Goal: Task Accomplishment & Management: Manage account settings

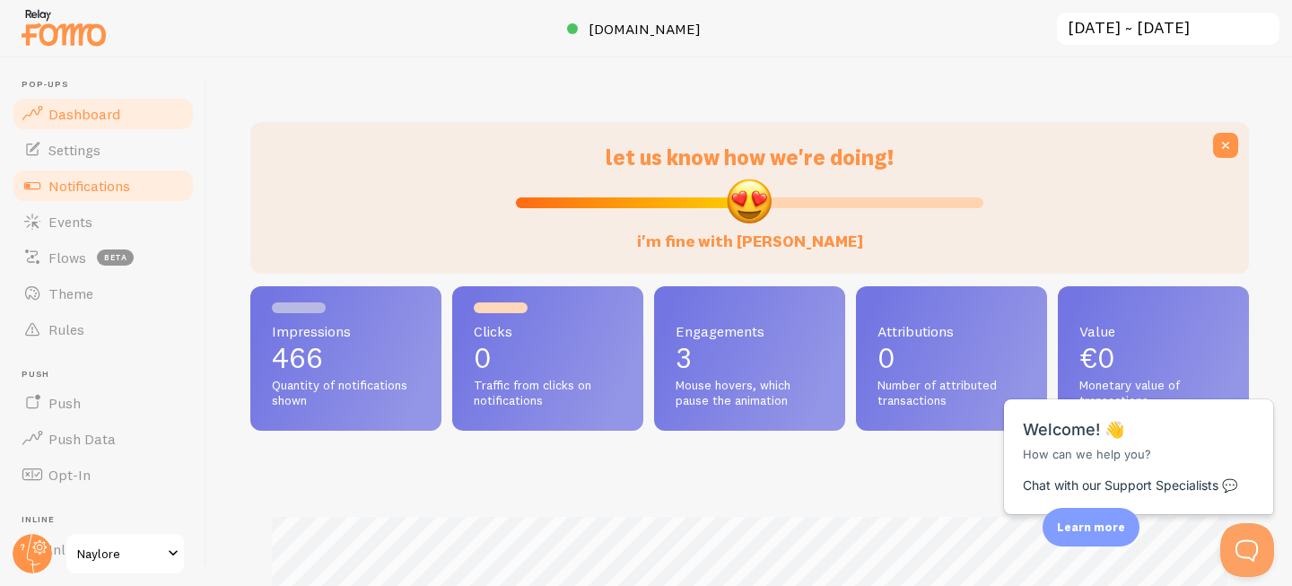
click at [101, 187] on span "Notifications" at bounding box center [89, 186] width 82 height 18
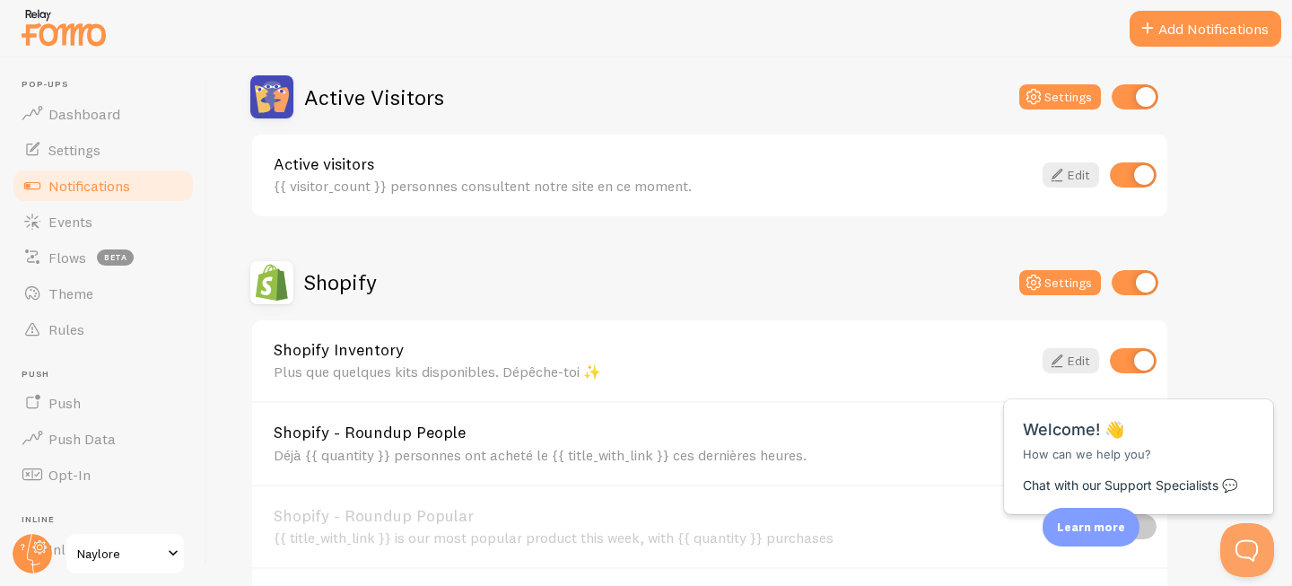
scroll to position [666, 0]
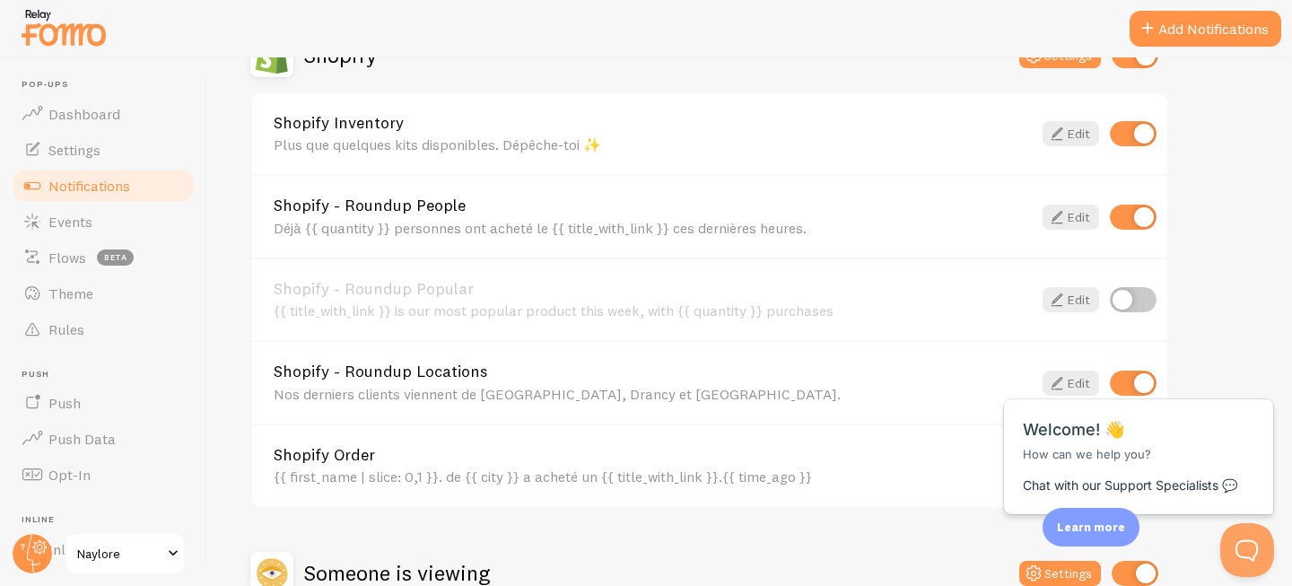
click at [425, 213] on link "Shopify - Roundup People" at bounding box center [653, 205] width 758 height 16
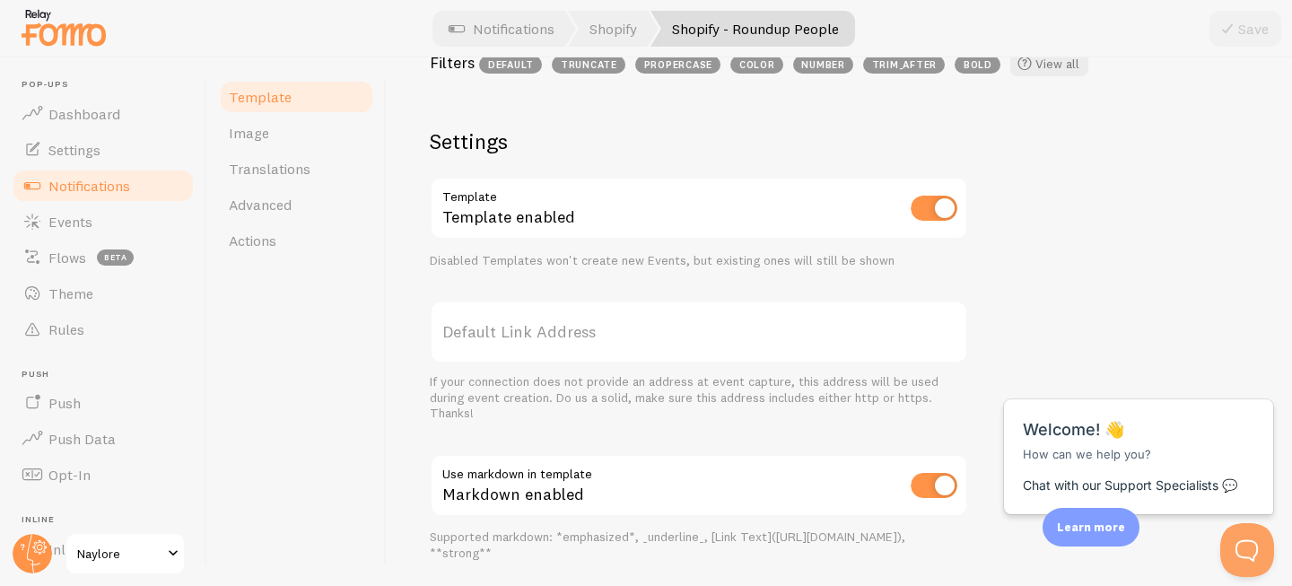
scroll to position [755, 0]
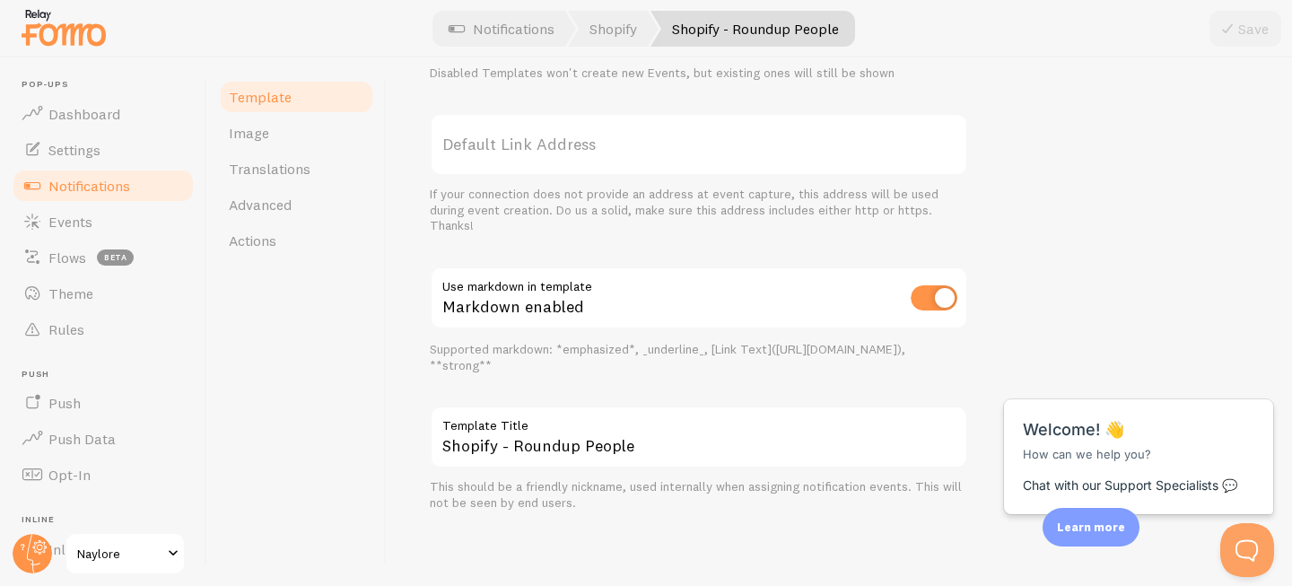
click at [922, 293] on input "checkbox" at bounding box center [934, 297] width 47 height 25
checkbox input "false"
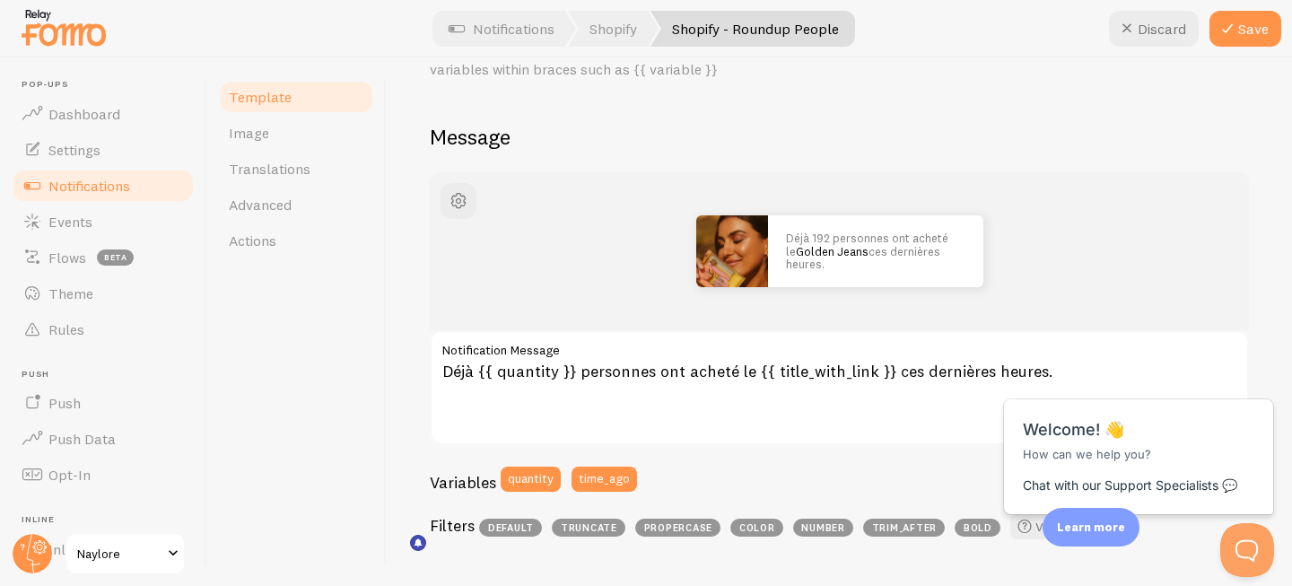
scroll to position [85, 0]
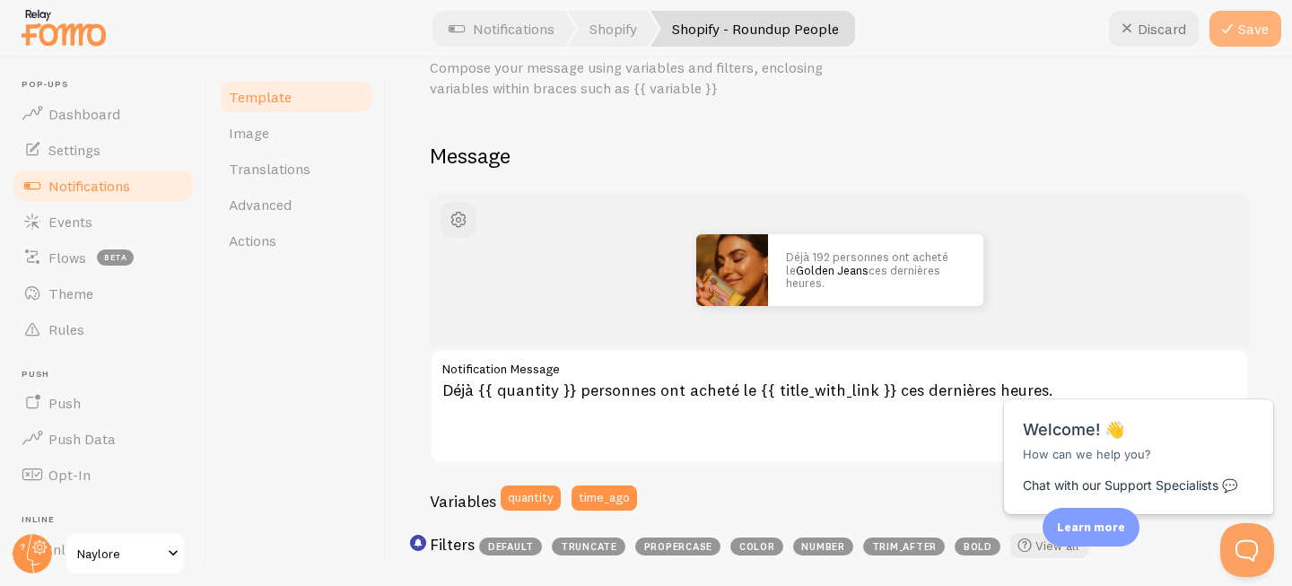
click at [1250, 38] on button "Save" at bounding box center [1246, 29] width 72 height 36
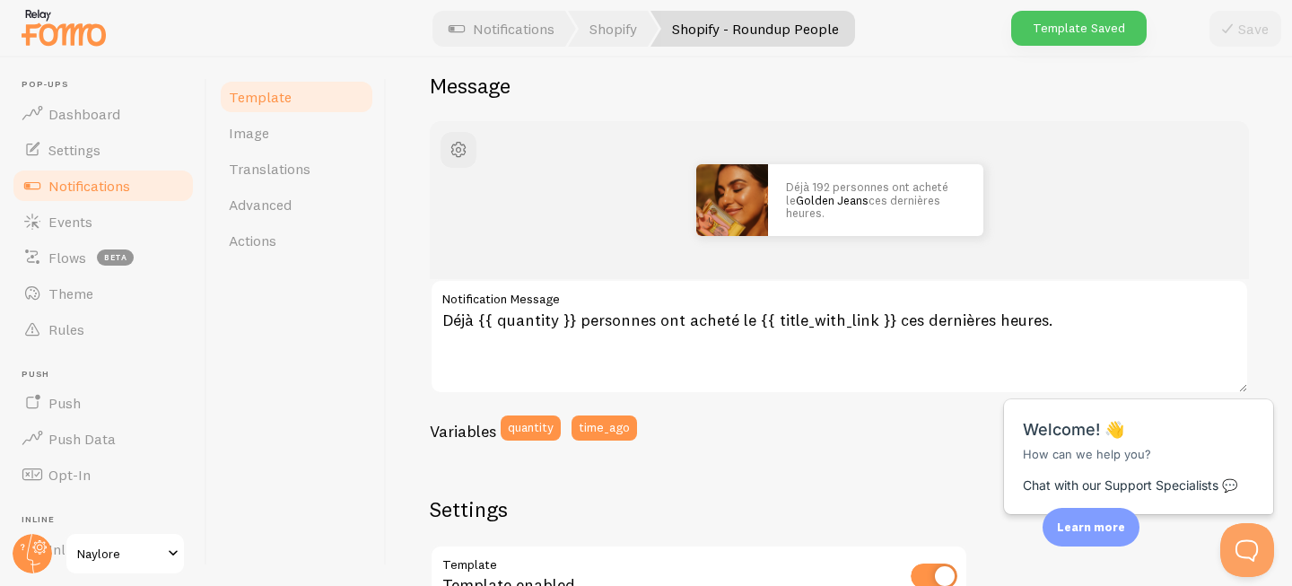
scroll to position [162, 0]
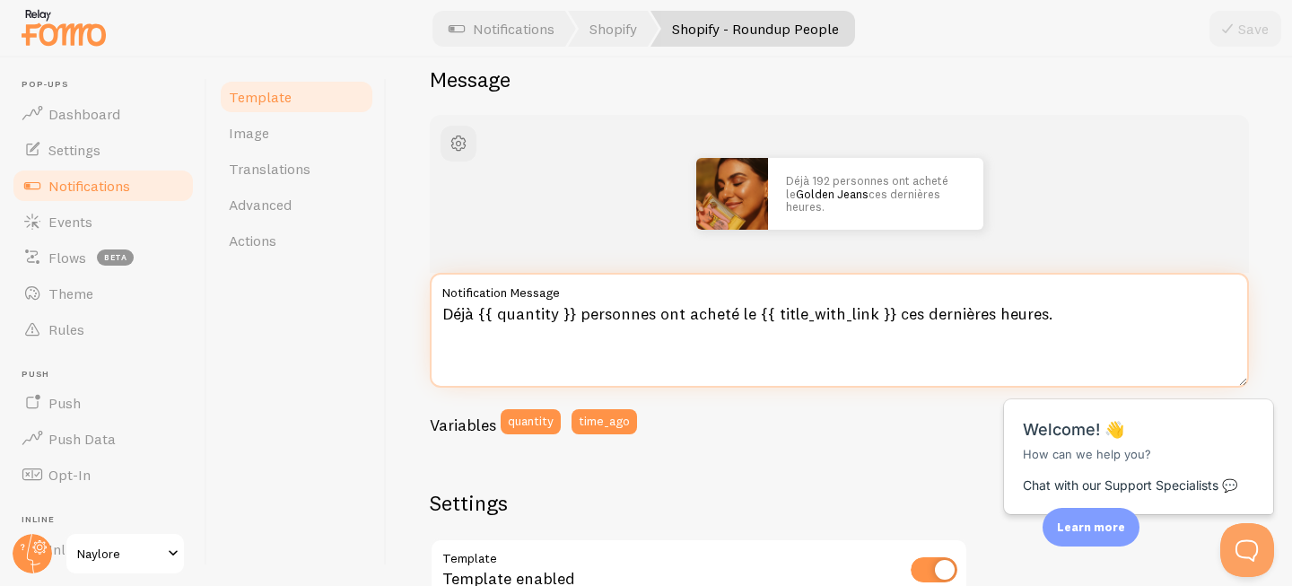
drag, startPoint x: 575, startPoint y: 316, endPoint x: 478, endPoint y: 313, distance: 97.0
click at [478, 313] on textarea "Déjà {{ quantity }} personnes ont acheté le {{ title_with_link }} ces dernières…" at bounding box center [839, 330] width 819 height 115
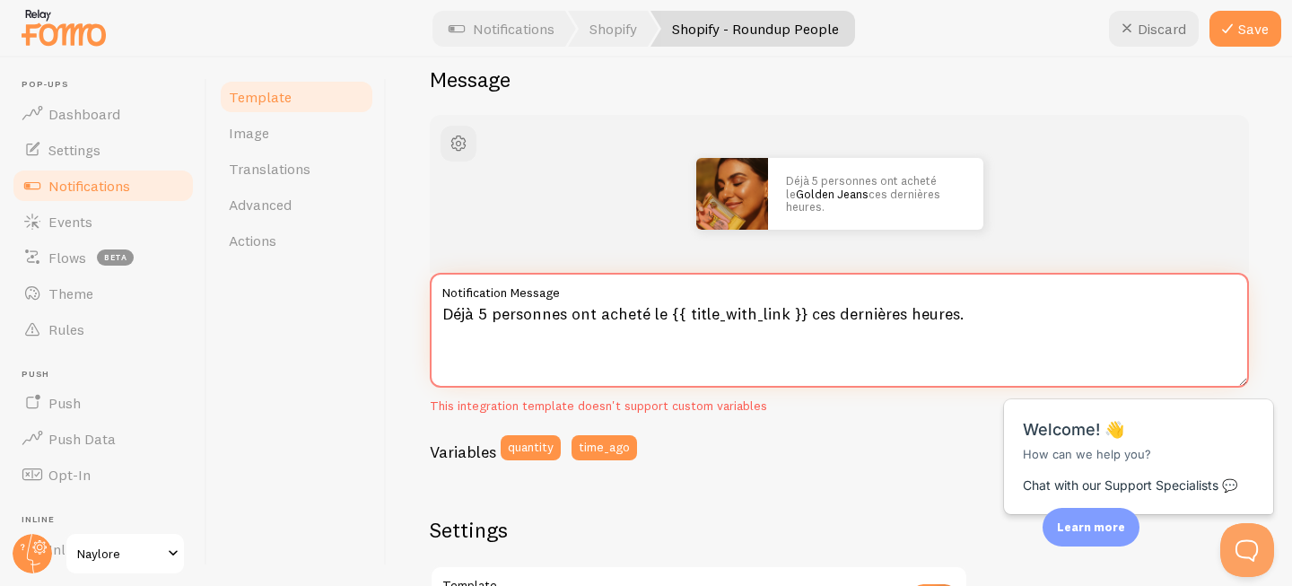
click at [480, 312] on textarea "Déjà 5 personnes ont acheté le {{ title_with_link }} ces dernières heures." at bounding box center [839, 330] width 819 height 115
type textarea "Déjà 12 personnes ont acheté le {{ title_with_link }} ces dernières heures."
click at [1242, 29] on button "Save" at bounding box center [1246, 29] width 72 height 36
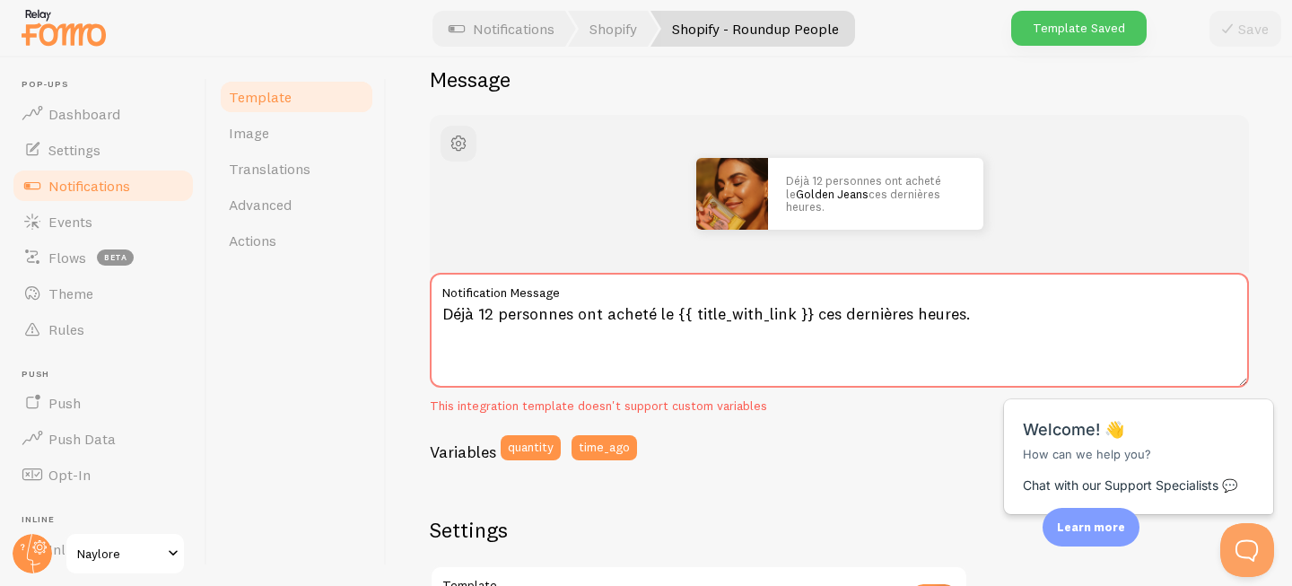
click at [296, 95] on link "Template" at bounding box center [296, 97] width 157 height 36
click at [126, 188] on span "Notifications" at bounding box center [89, 186] width 82 height 18
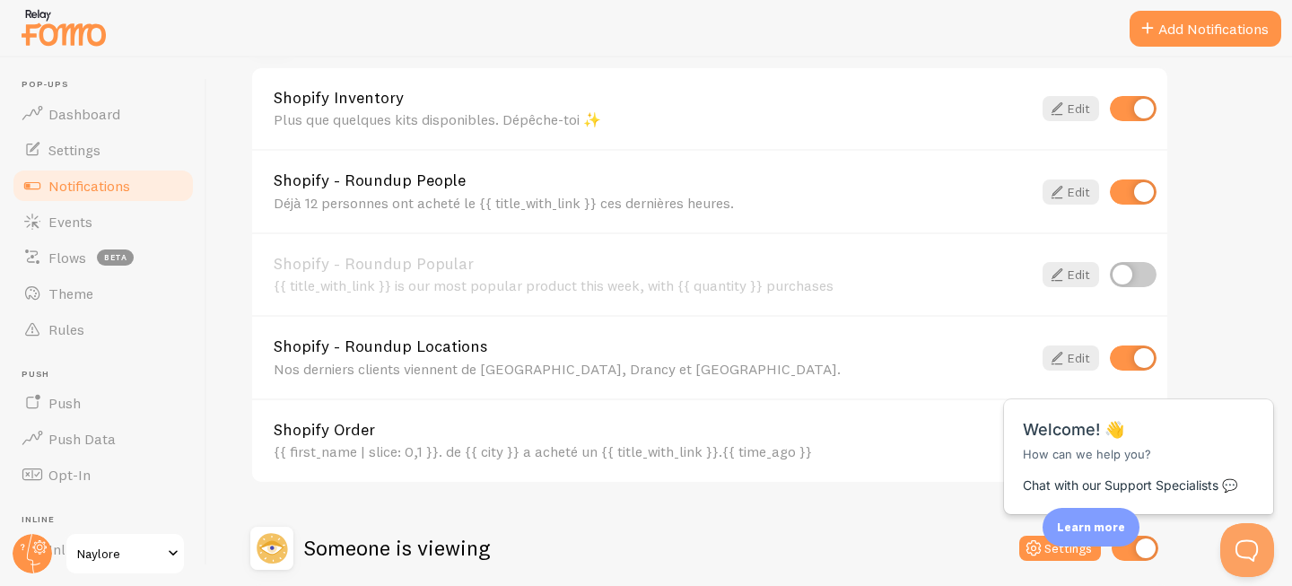
scroll to position [690, 0]
click at [479, 374] on div "Nos derniers clients viennent de [GEOGRAPHIC_DATA], Drancy et [GEOGRAPHIC_DATA]." at bounding box center [653, 370] width 758 height 16
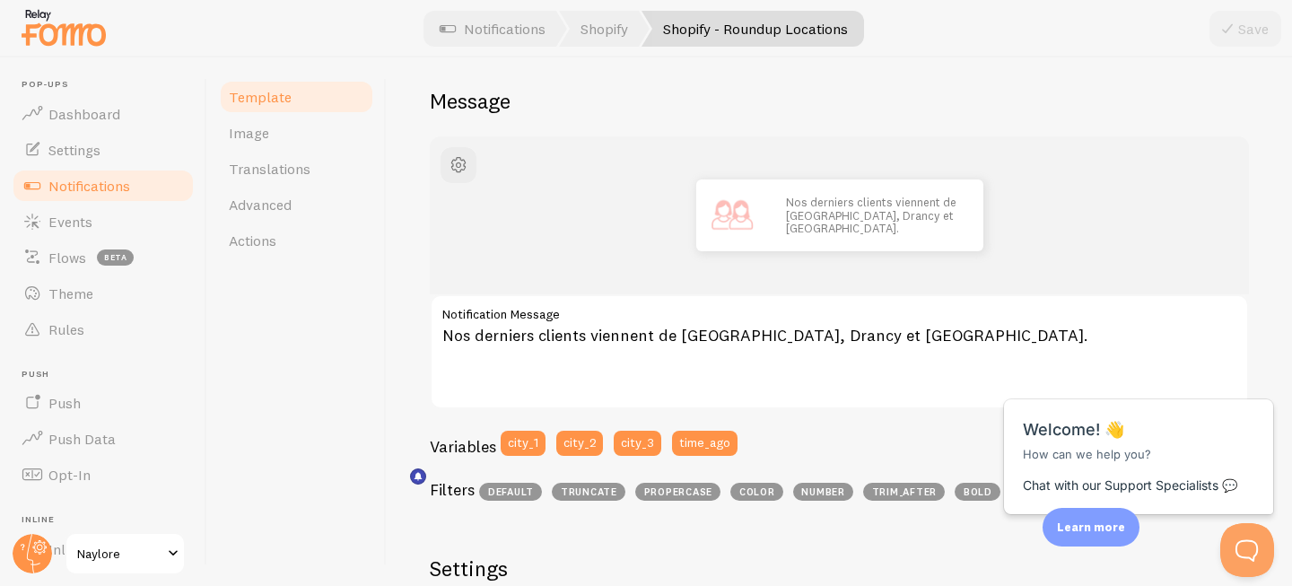
scroll to position [155, 0]
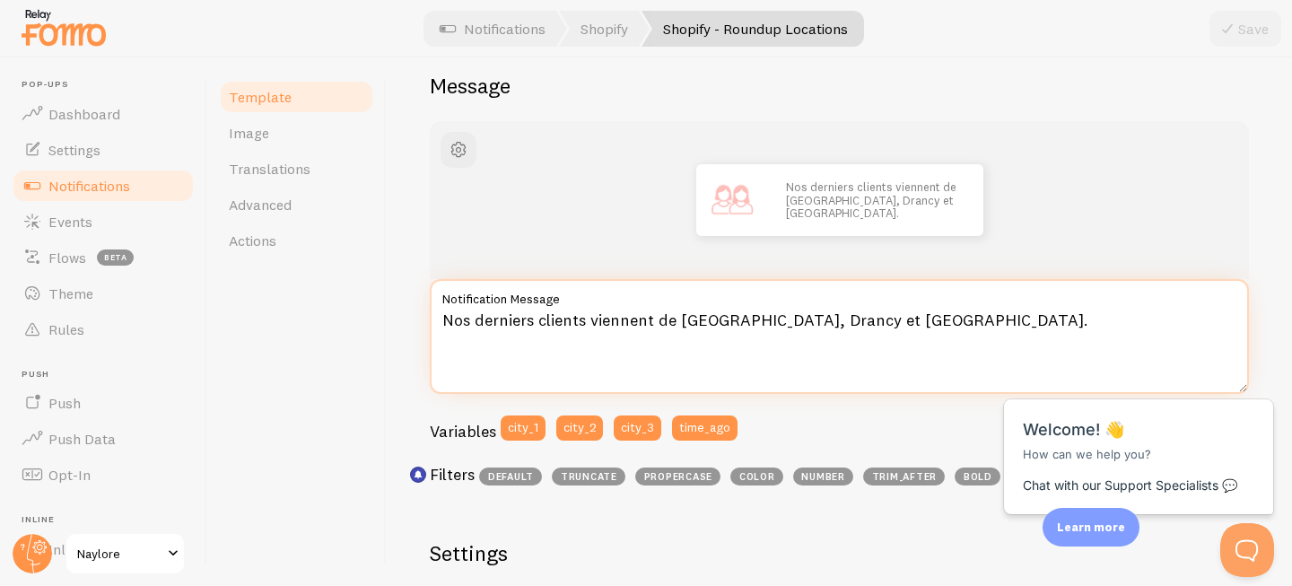
click at [694, 312] on textarea "Nos derniers clients viennent de [GEOGRAPHIC_DATA], Drancy et [GEOGRAPHIC_DATA]." at bounding box center [839, 336] width 819 height 115
click at [726, 317] on textarea "Nos derniers clients viennent de [GEOGRAPHIC_DATA], Drancy et [GEOGRAPHIC_DATA]." at bounding box center [839, 336] width 819 height 115
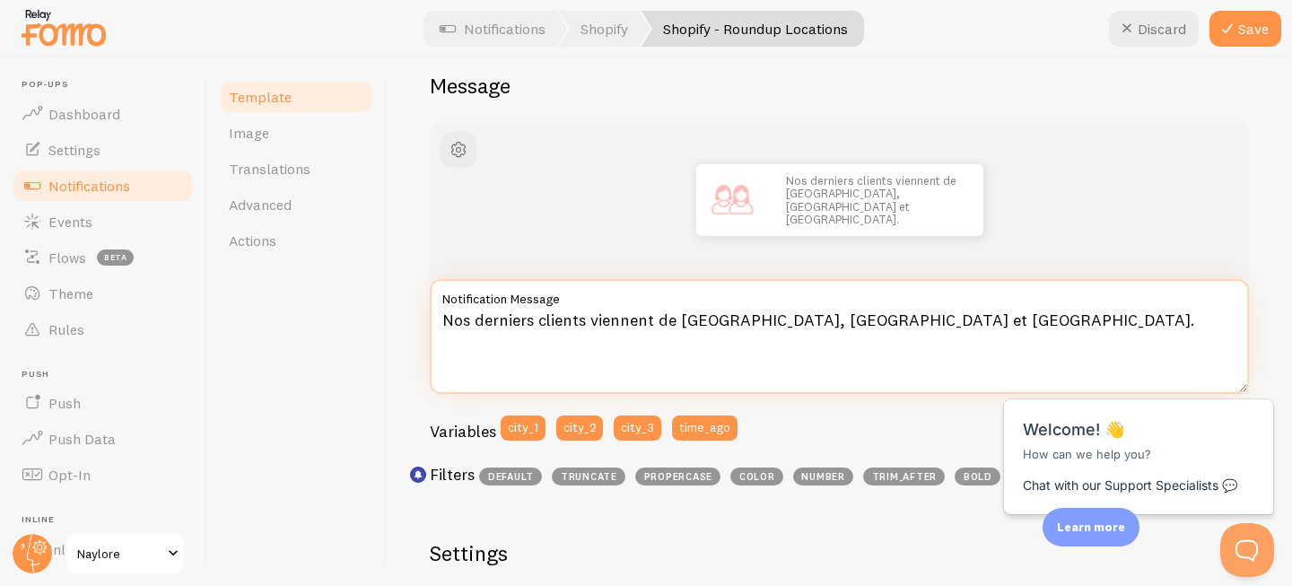
click at [828, 312] on textarea "Nos derniers clients viennent de [GEOGRAPHIC_DATA], [GEOGRAPHIC_DATA] et [GEOGR…" at bounding box center [839, 336] width 819 height 115
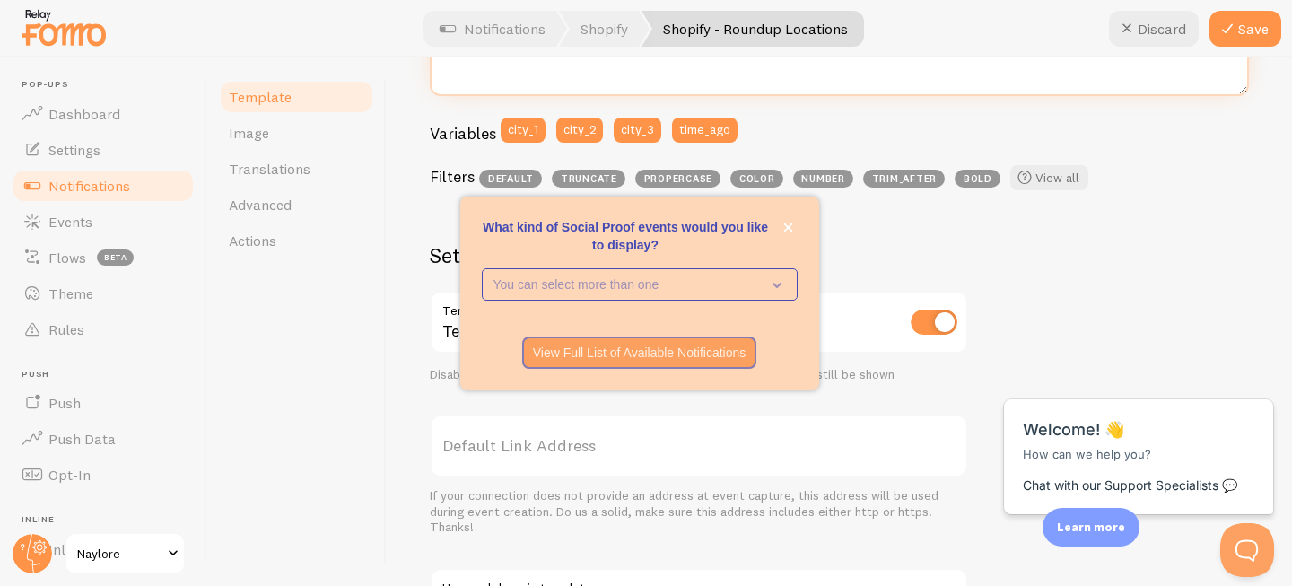
scroll to position [755, 0]
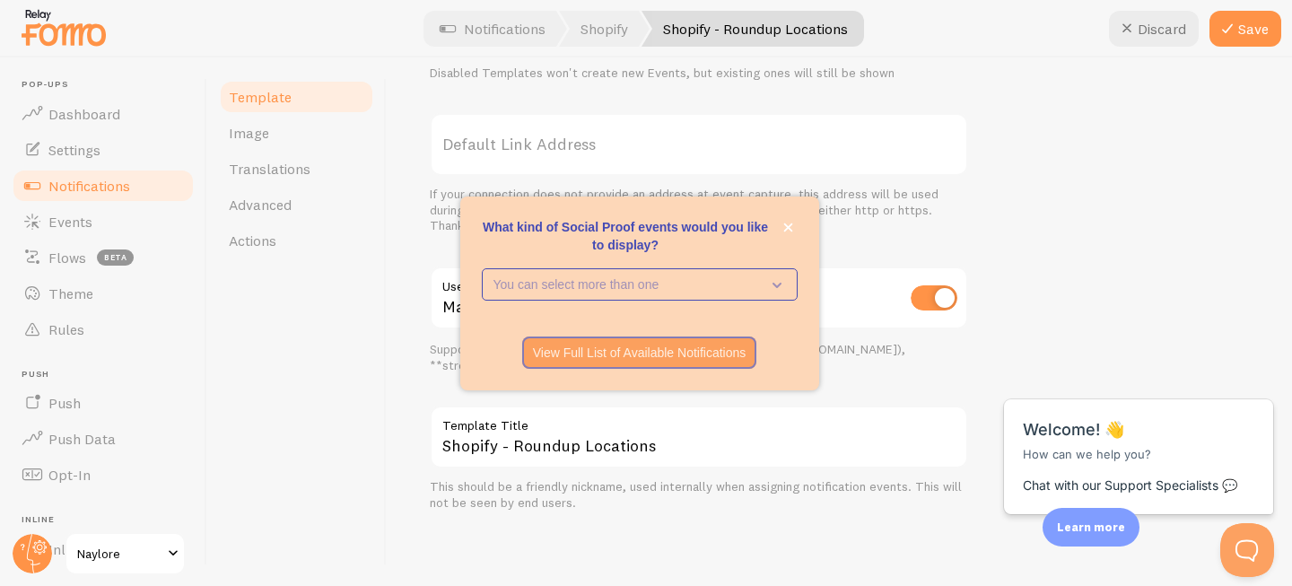
type textarea "Nos derniers clients viennent de [GEOGRAPHIC_DATA], [GEOGRAPHIC_DATA] et [GEOGR…"
click at [785, 223] on icon "close," at bounding box center [788, 228] width 10 height 10
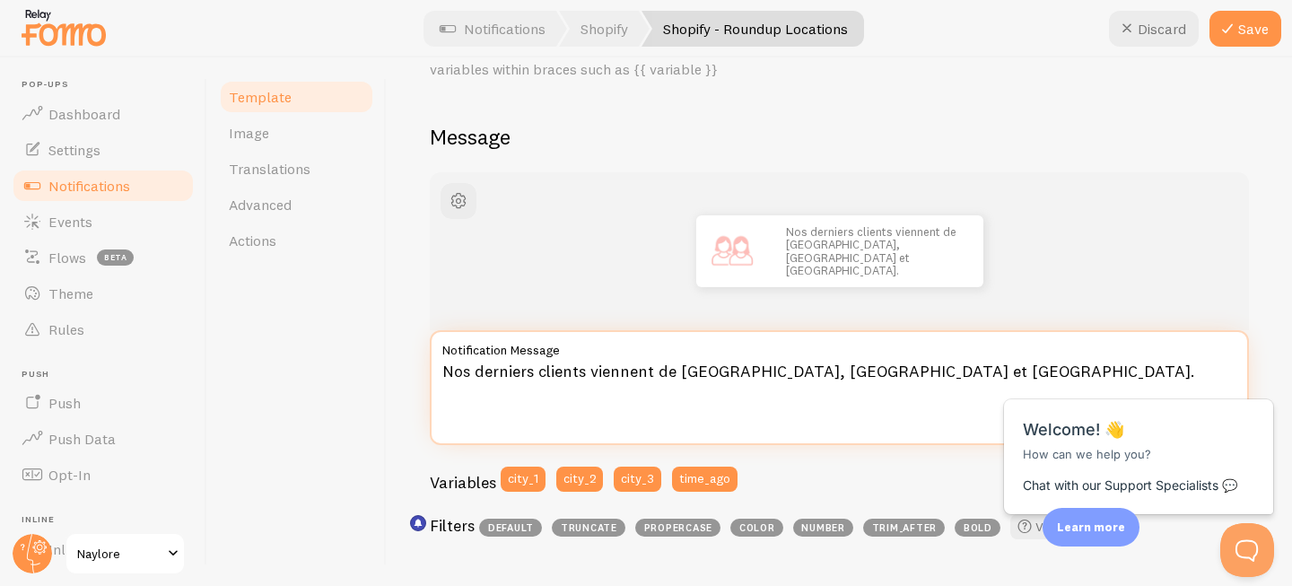
scroll to position [102, 0]
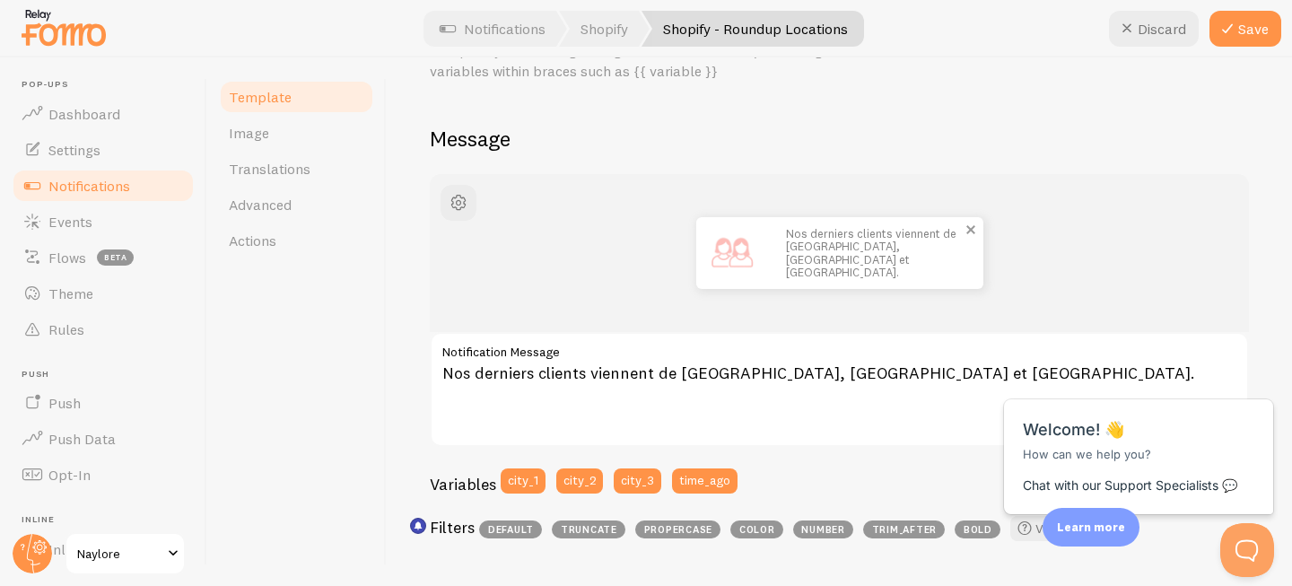
click at [732, 245] on img at bounding box center [732, 253] width 72 height 72
click at [1250, 30] on button "Save" at bounding box center [1246, 29] width 72 height 36
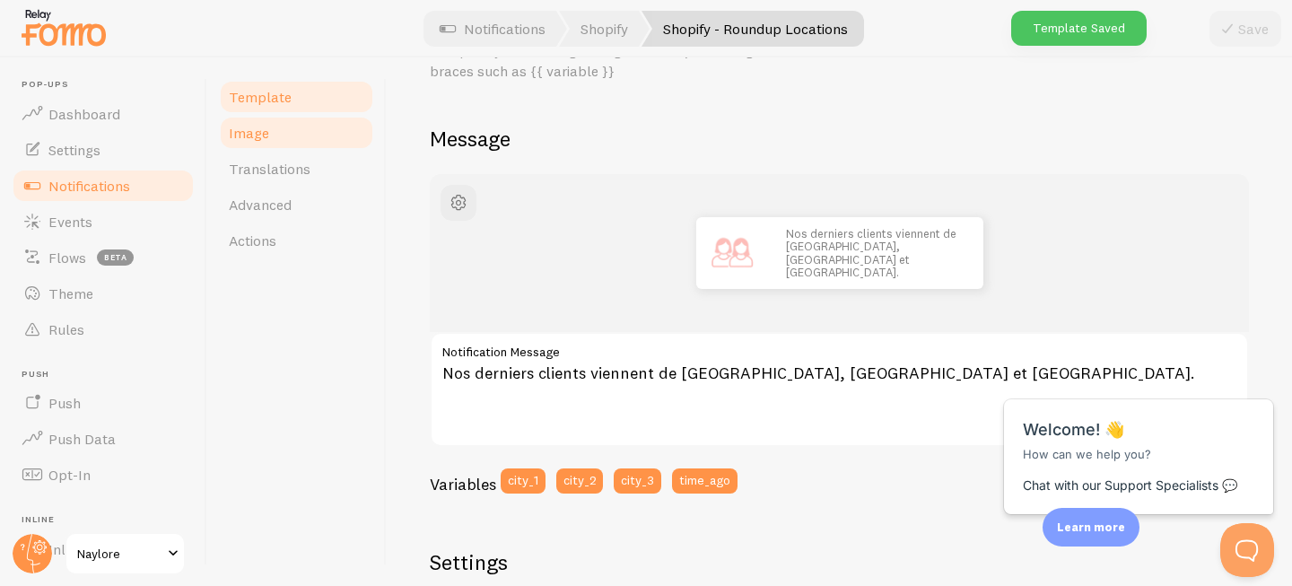
click at [271, 131] on link "Image" at bounding box center [296, 133] width 157 height 36
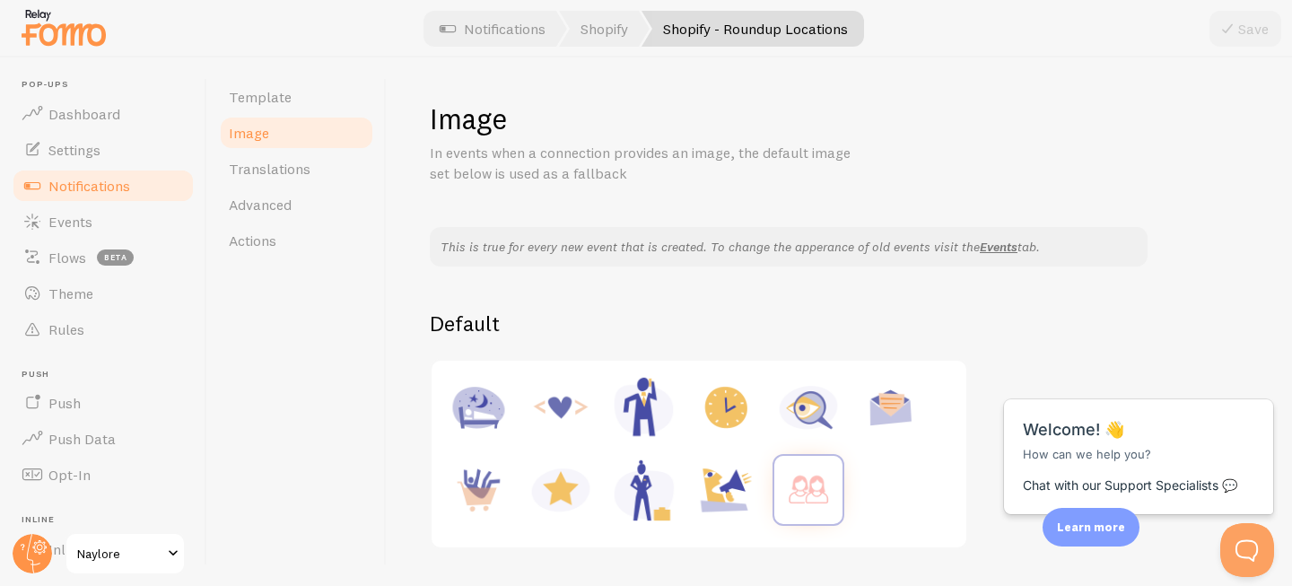
click at [92, 189] on span "Notifications" at bounding box center [89, 186] width 82 height 18
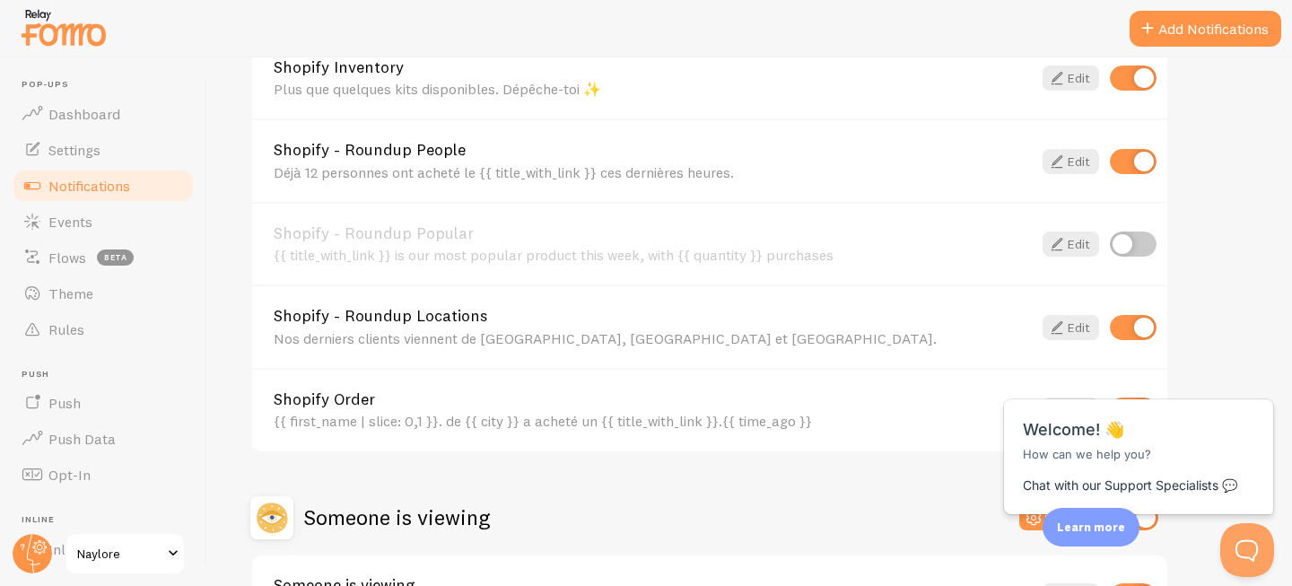
scroll to position [722, 0]
click at [517, 393] on link "Shopify Order" at bounding box center [653, 398] width 758 height 16
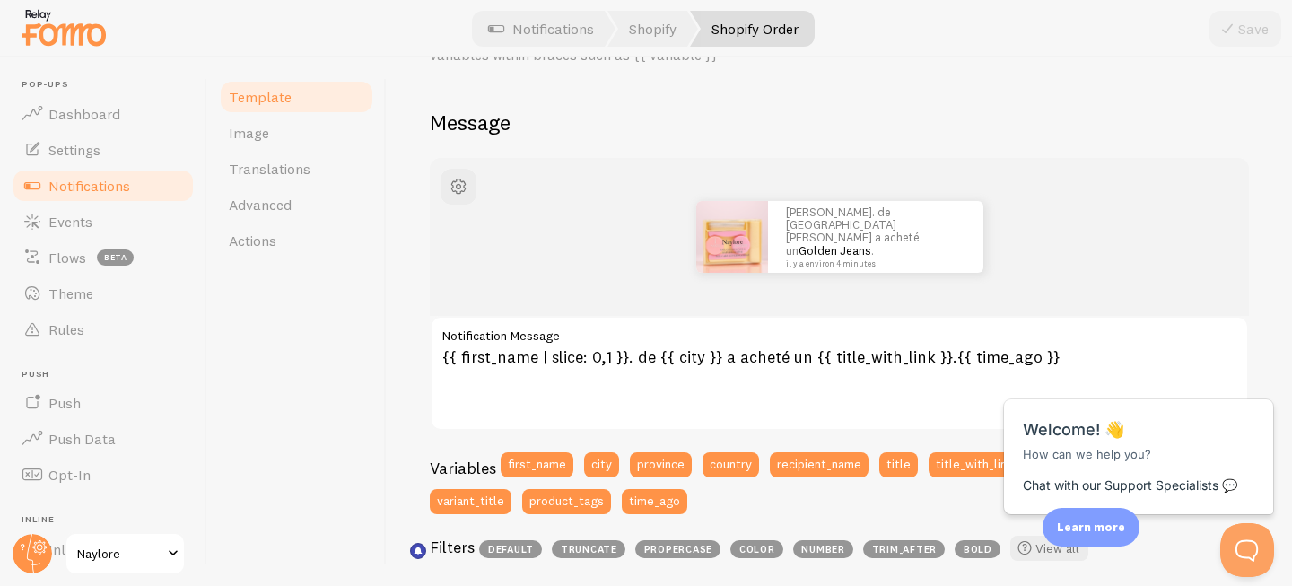
scroll to position [119, 0]
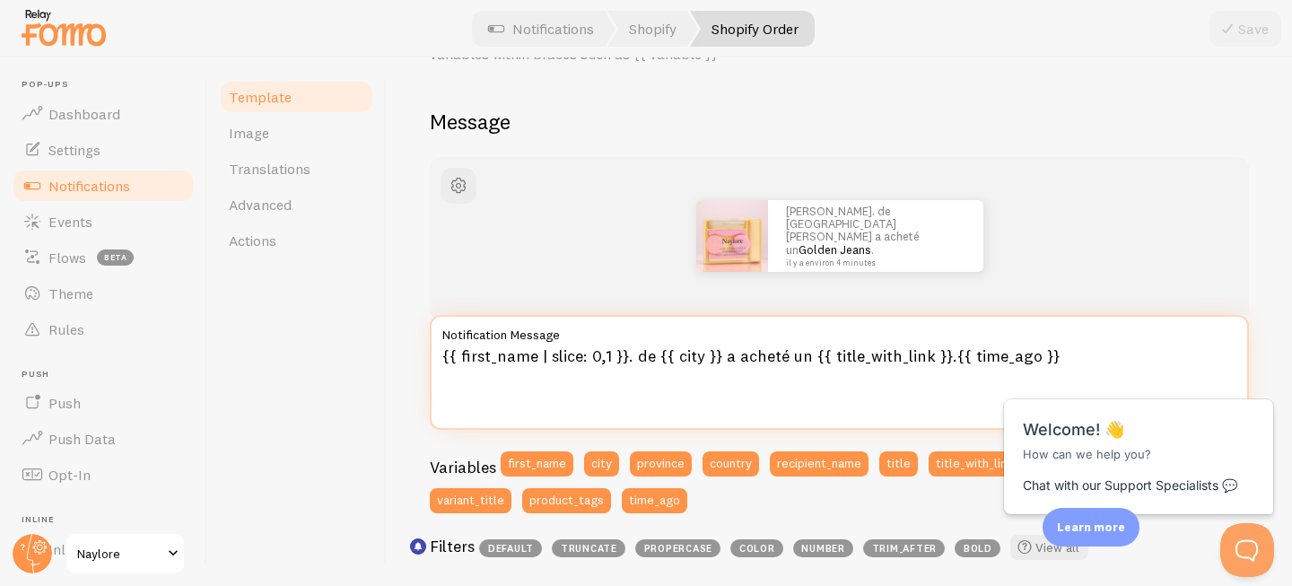
click at [631, 353] on textarea "{{ first_name | slice: 0,1 }}. de {{ city }} a acheté un {{ title_with_link }}.…" at bounding box center [839, 372] width 819 height 115
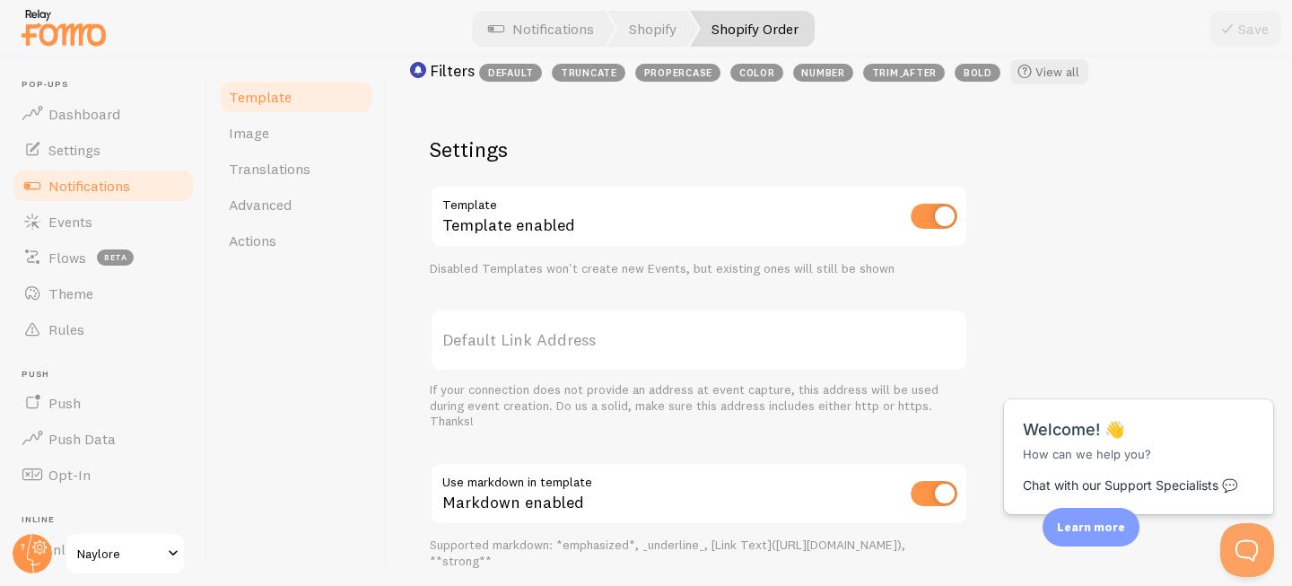
scroll to position [791, 0]
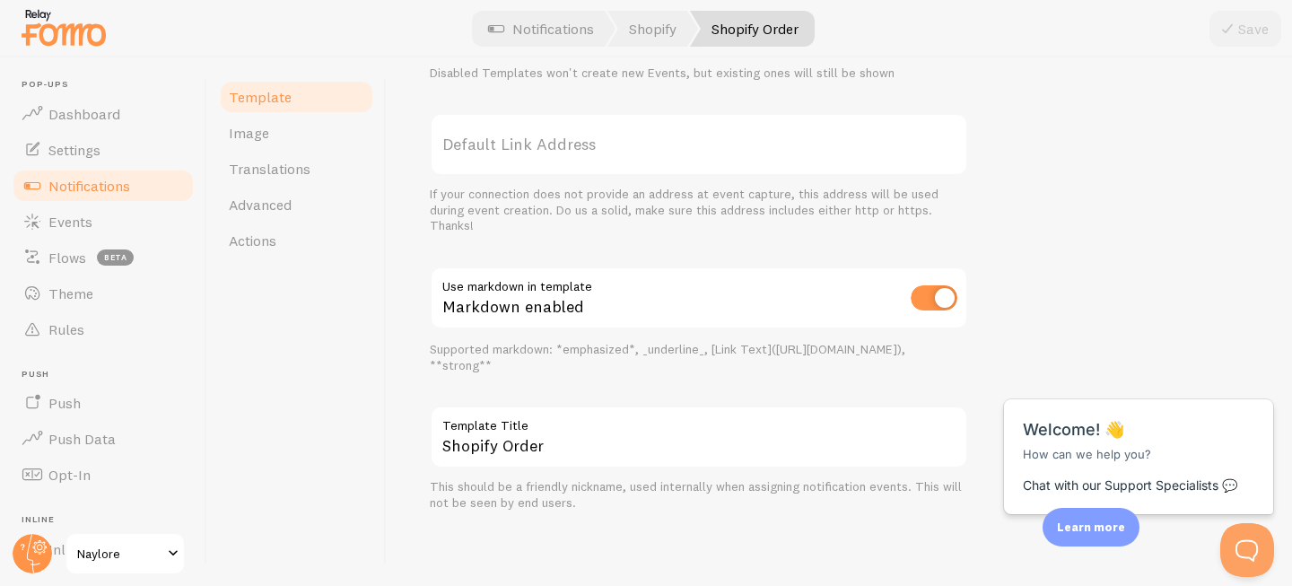
click at [938, 299] on input "checkbox" at bounding box center [934, 297] width 47 height 25
checkbox input "false"
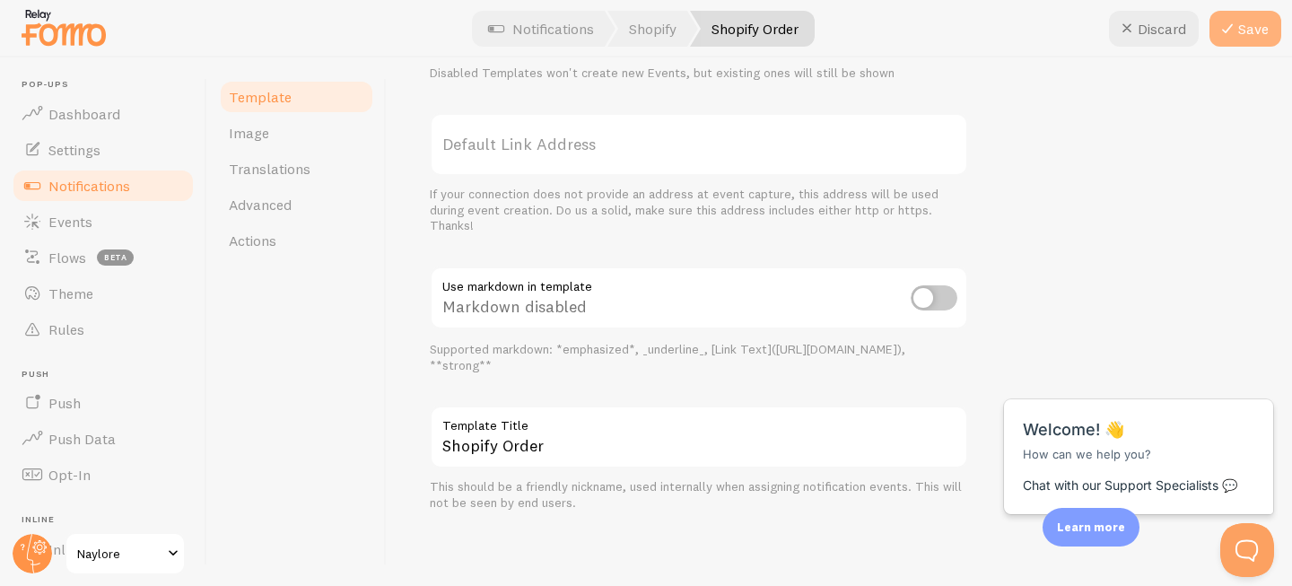
click at [1241, 23] on button "Save" at bounding box center [1246, 29] width 72 height 36
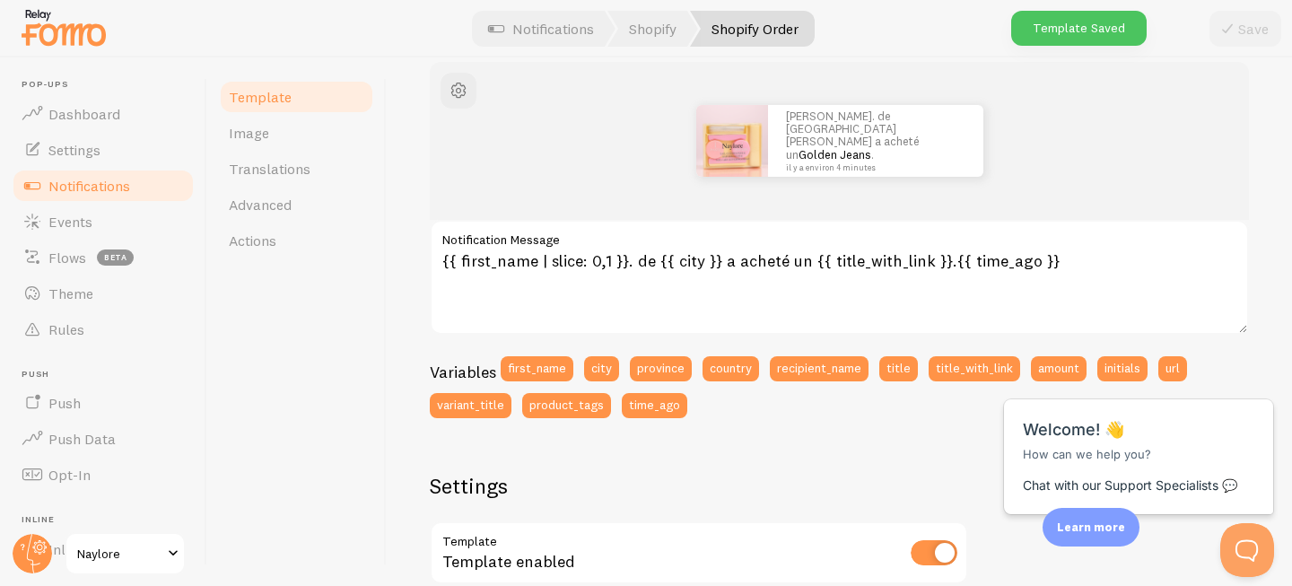
scroll to position [214, 0]
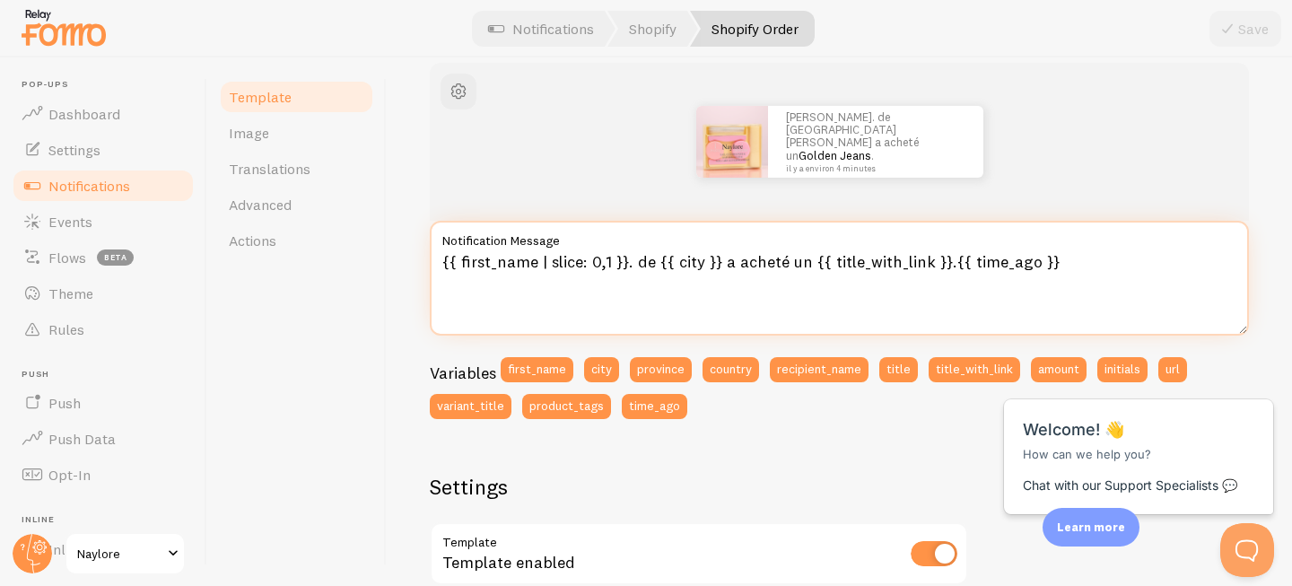
click at [635, 259] on textarea "{{ first_name | slice: 0,1 }}. de {{ city }} a acheté un {{ title_with_link }}.…" at bounding box center [839, 278] width 819 height 115
type textarea "{{ first_name | slice: 0,1 }} de {{ city }} a acheté un {{ title_with_link }}.{…"
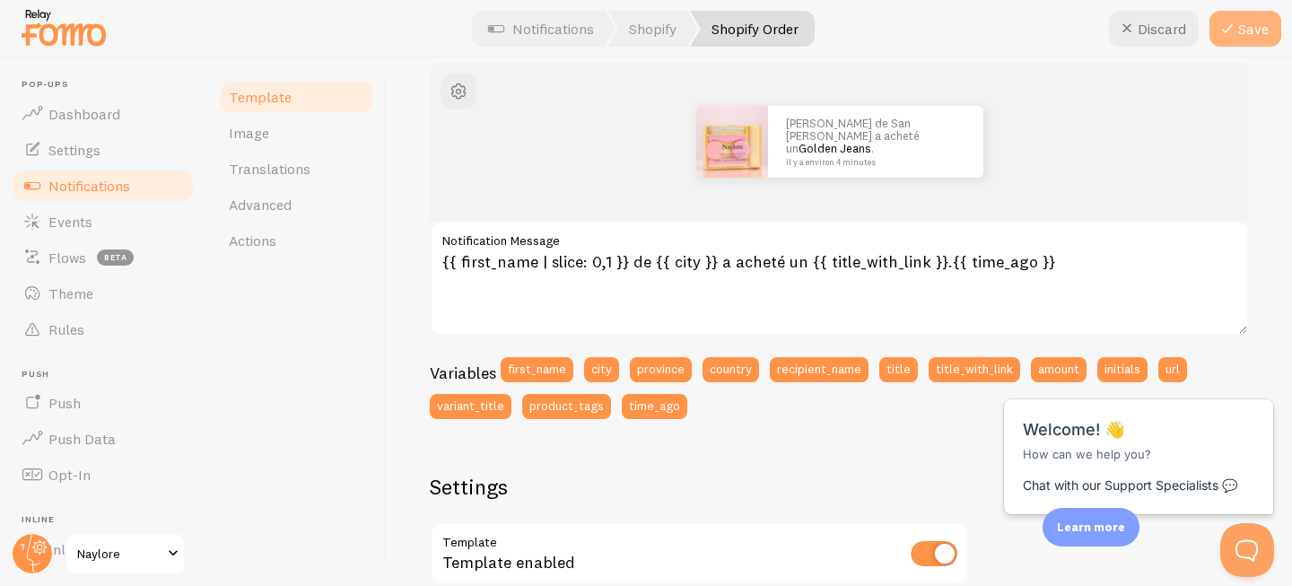
click at [1247, 35] on button "Save" at bounding box center [1246, 29] width 72 height 36
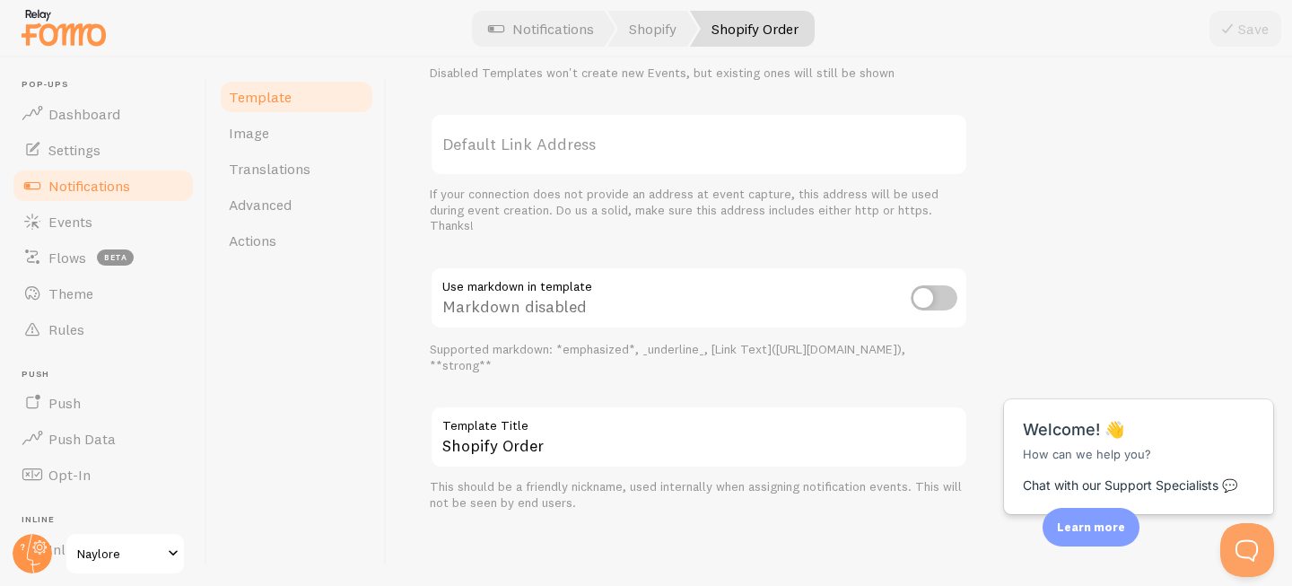
scroll to position [0, 0]
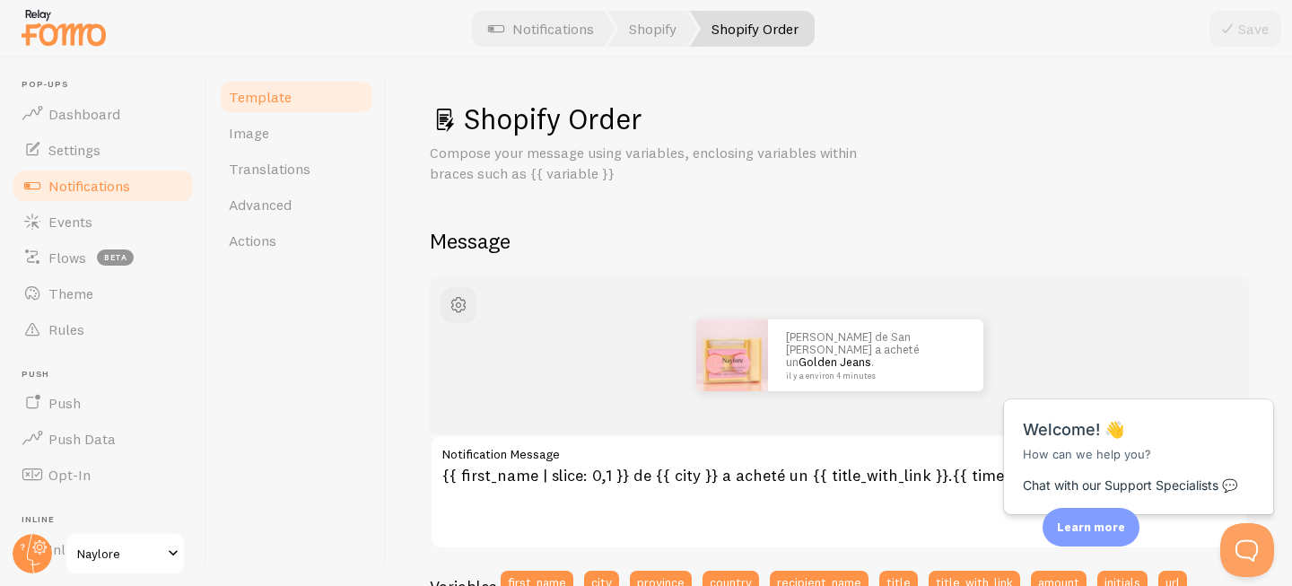
click at [87, 196] on link "Notifications" at bounding box center [103, 186] width 185 height 36
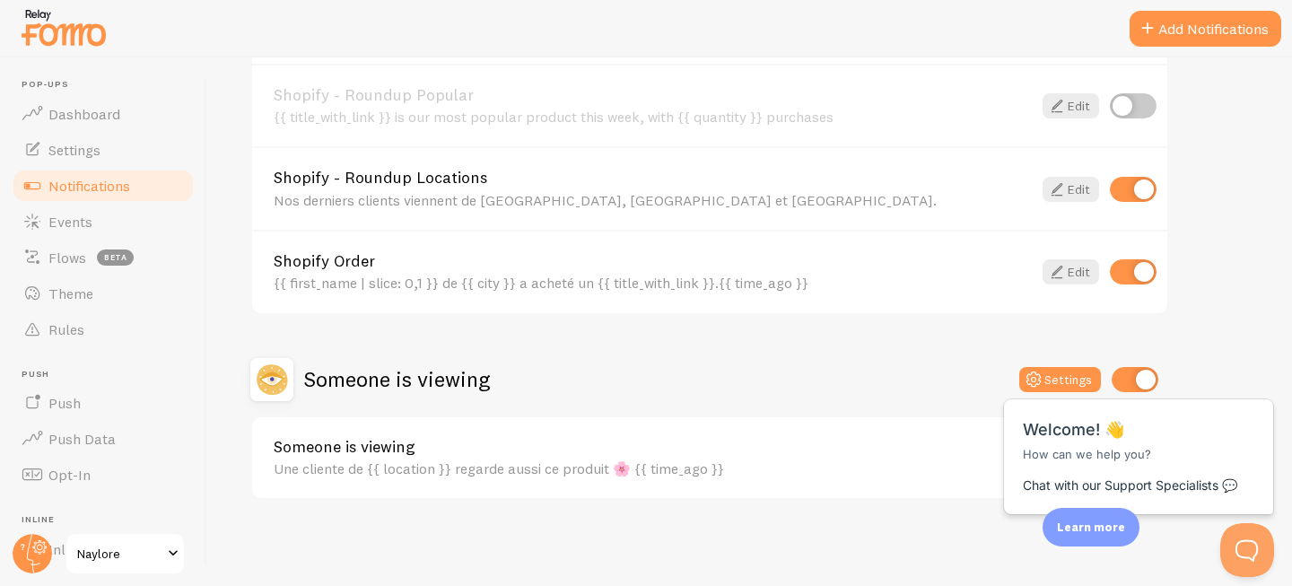
scroll to position [856, 0]
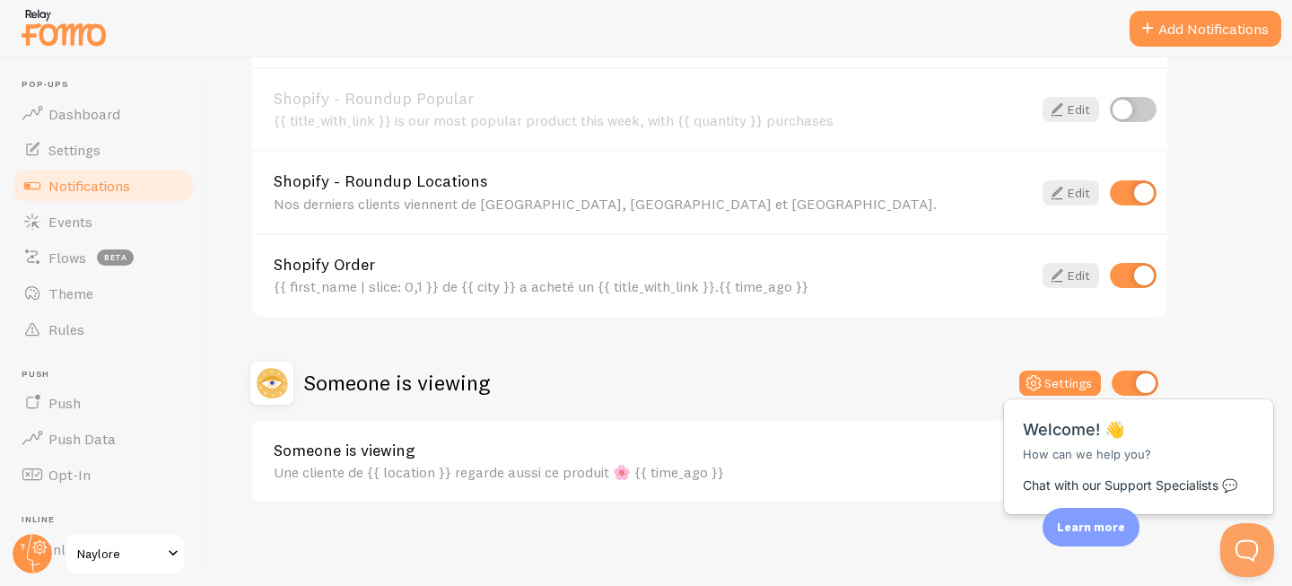
click at [622, 472] on div "Une cliente de {{ location }} regarde aussi ce produit 🌸 {{ time_ago }}" at bounding box center [653, 472] width 758 height 16
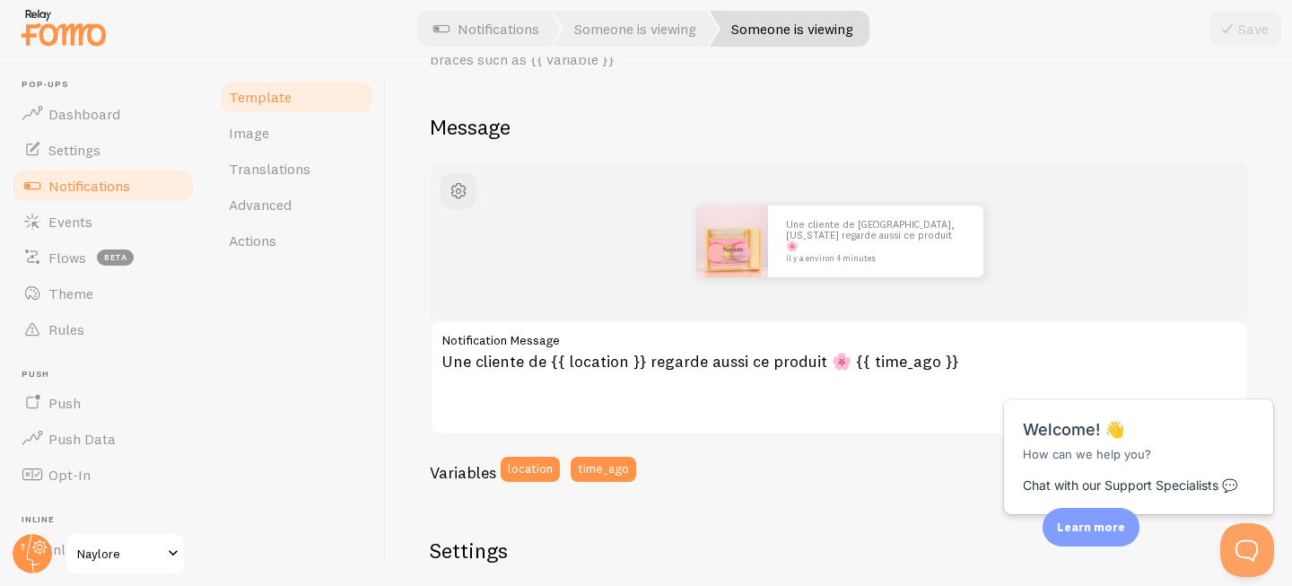
scroll to position [126, 0]
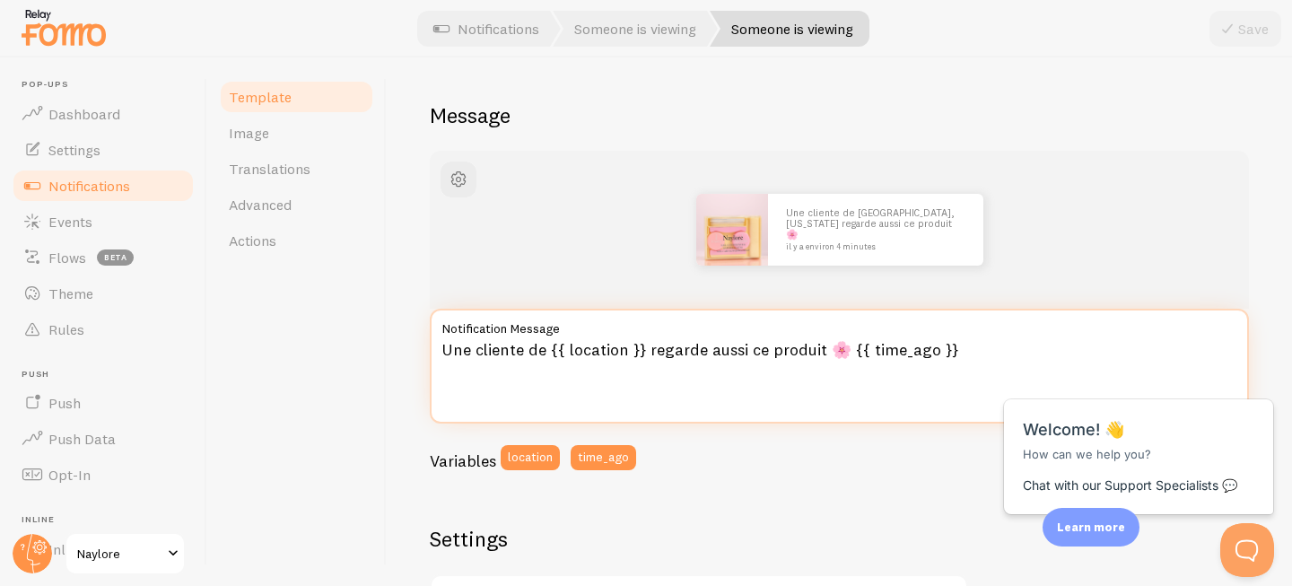
click at [832, 352] on textarea "Une cliente de {{ location }} regarde aussi ce produit 🌸 {{ time_ago }}" at bounding box center [839, 366] width 819 height 115
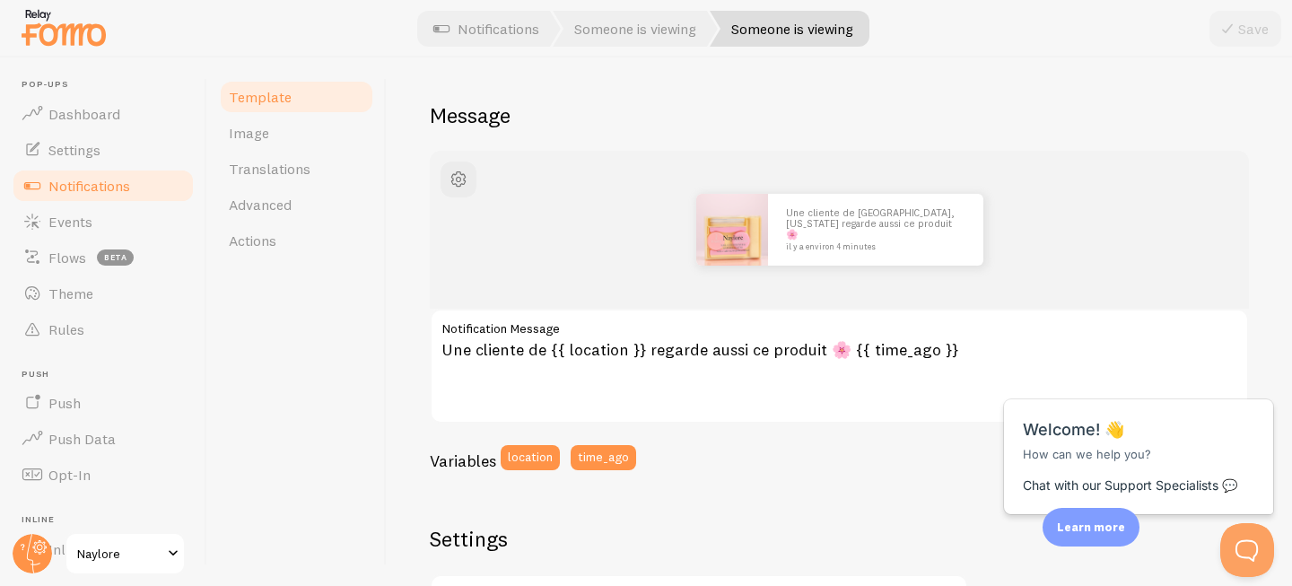
click at [142, 182] on link "Notifications" at bounding box center [103, 186] width 185 height 36
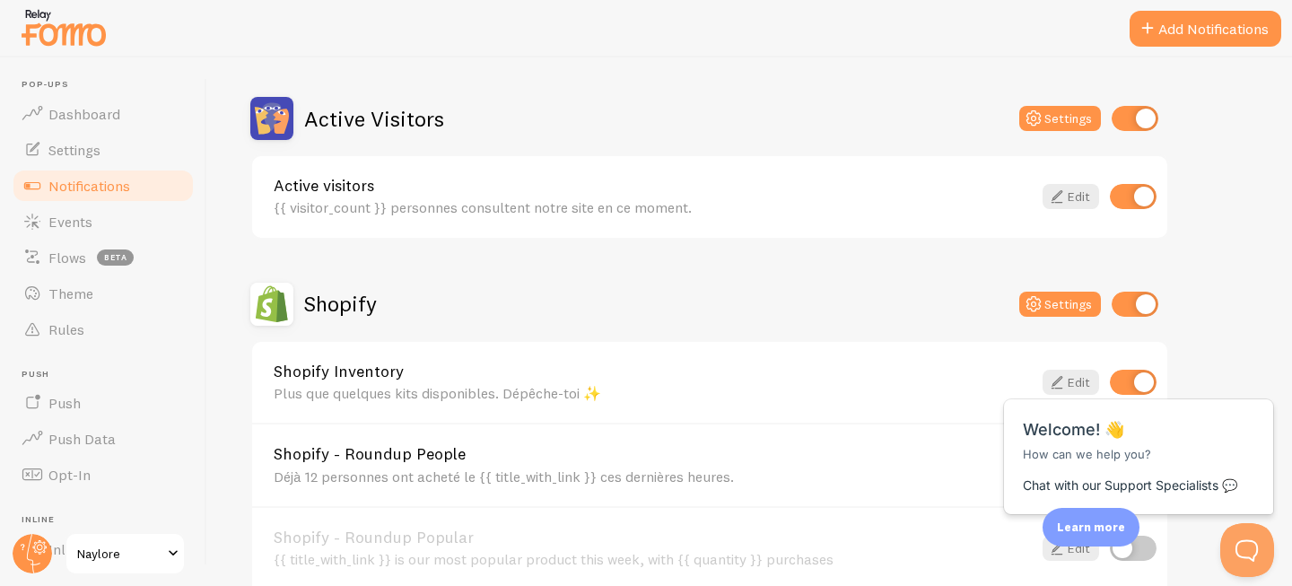
scroll to position [860, 0]
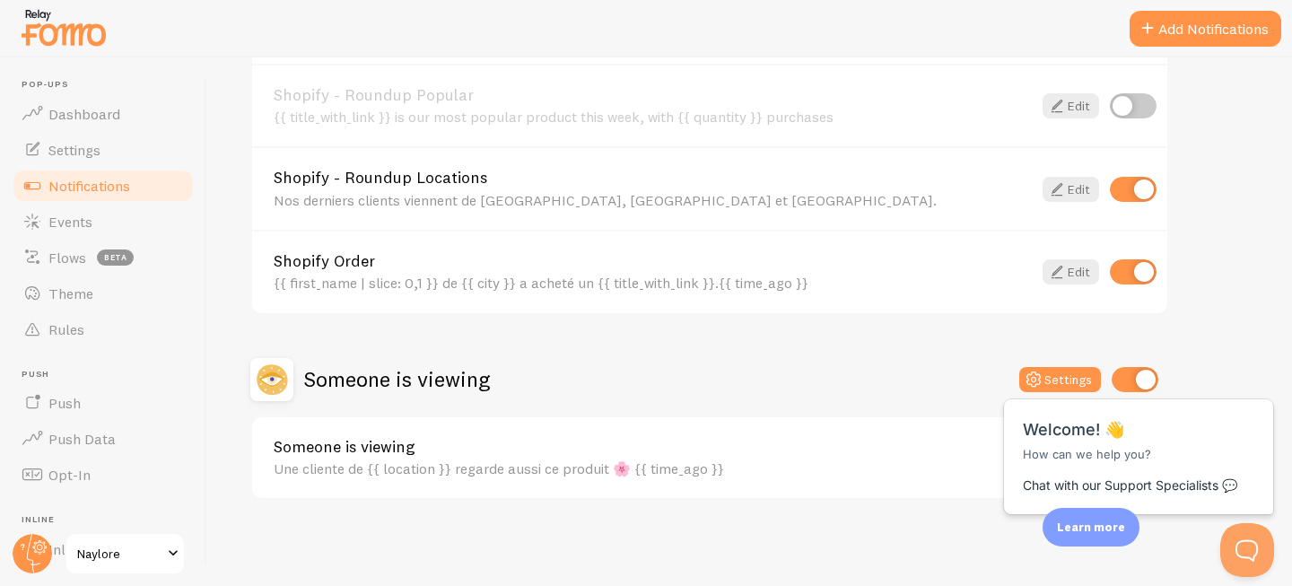
click at [620, 284] on div "{{ first_name | slice: 0,1 }} de {{ city }} a acheté un {{ title_with_link }}.{…" at bounding box center [653, 283] width 758 height 16
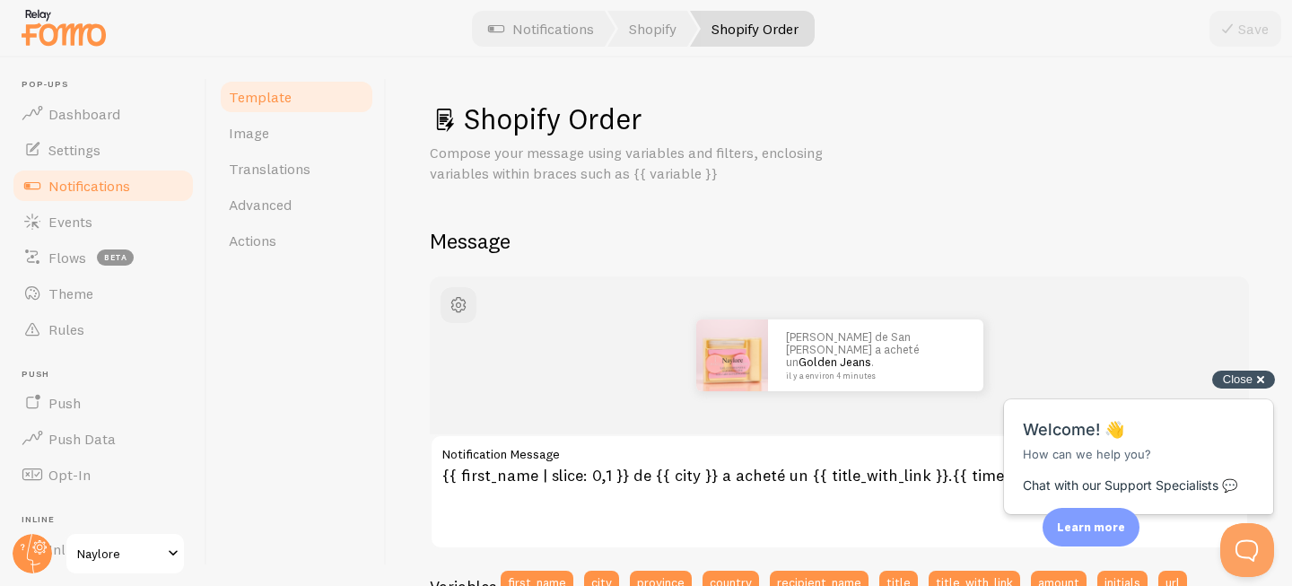
click at [1258, 383] on div "Close cross-small" at bounding box center [1243, 380] width 63 height 19
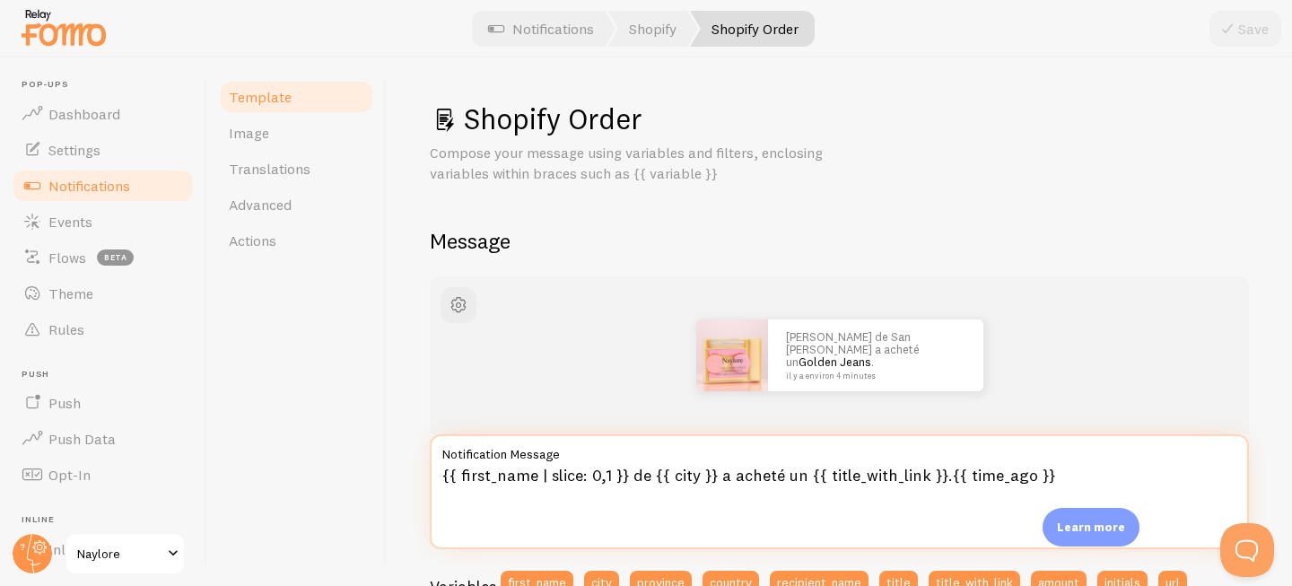
click at [934, 472] on textarea "{{ first_name | slice: 0,1 }} de {{ city }} a acheté un {{ title_with_link }}.{…" at bounding box center [839, 491] width 819 height 115
paste textarea "🌸"
type textarea "{{ first_name | slice: 0,1 }} de {{ city }} a acheté un {{ title_with_link }} 🌸…"
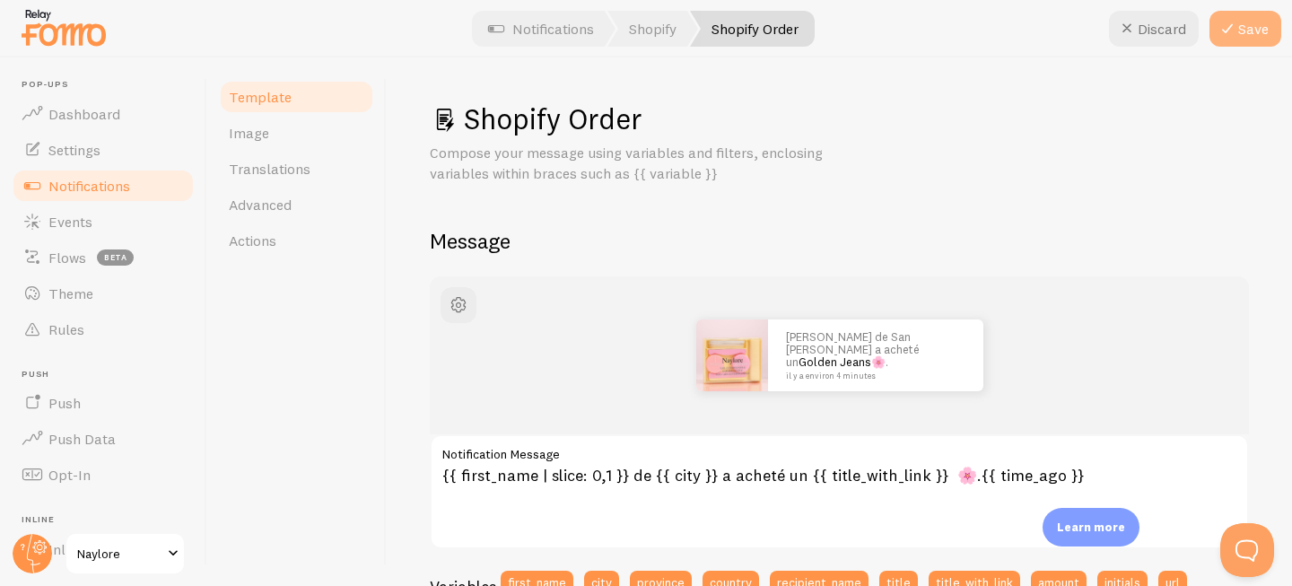
click at [1230, 31] on icon at bounding box center [1228, 29] width 22 height 22
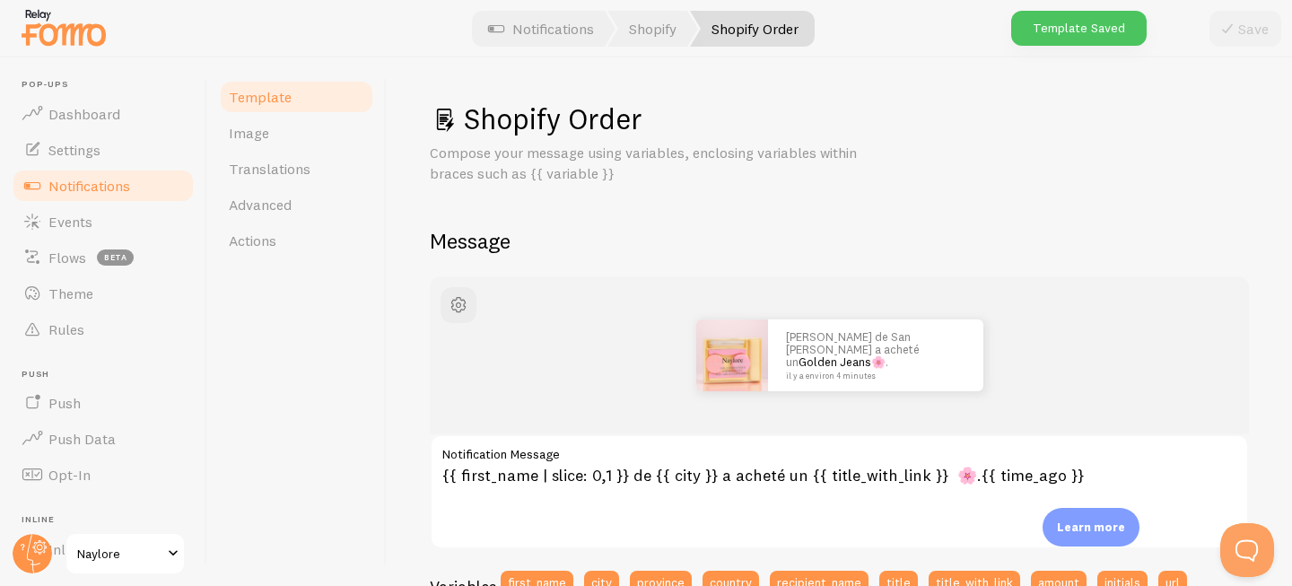
click at [81, 189] on span "Notifications" at bounding box center [89, 186] width 82 height 18
